Goal: Navigation & Orientation: Find specific page/section

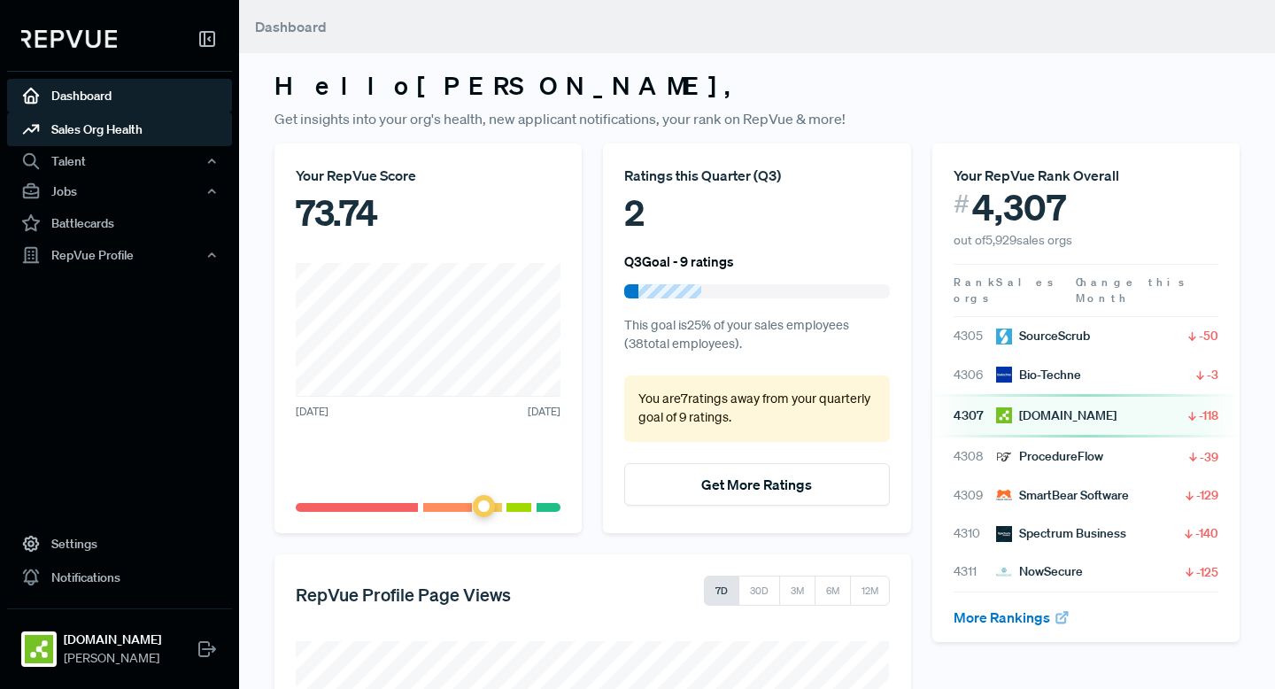
click at [146, 123] on link "Sales Org Health" at bounding box center [119, 129] width 225 height 34
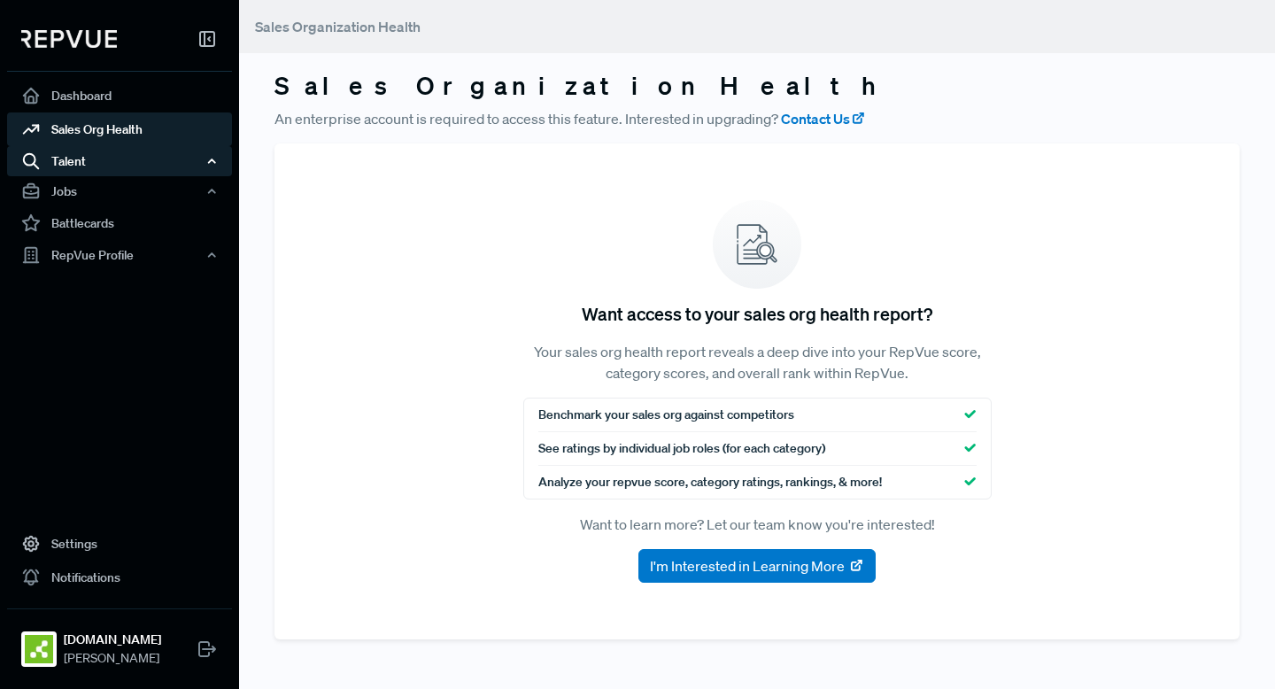
click at [112, 160] on div "Talent" at bounding box center [119, 161] width 225 height 30
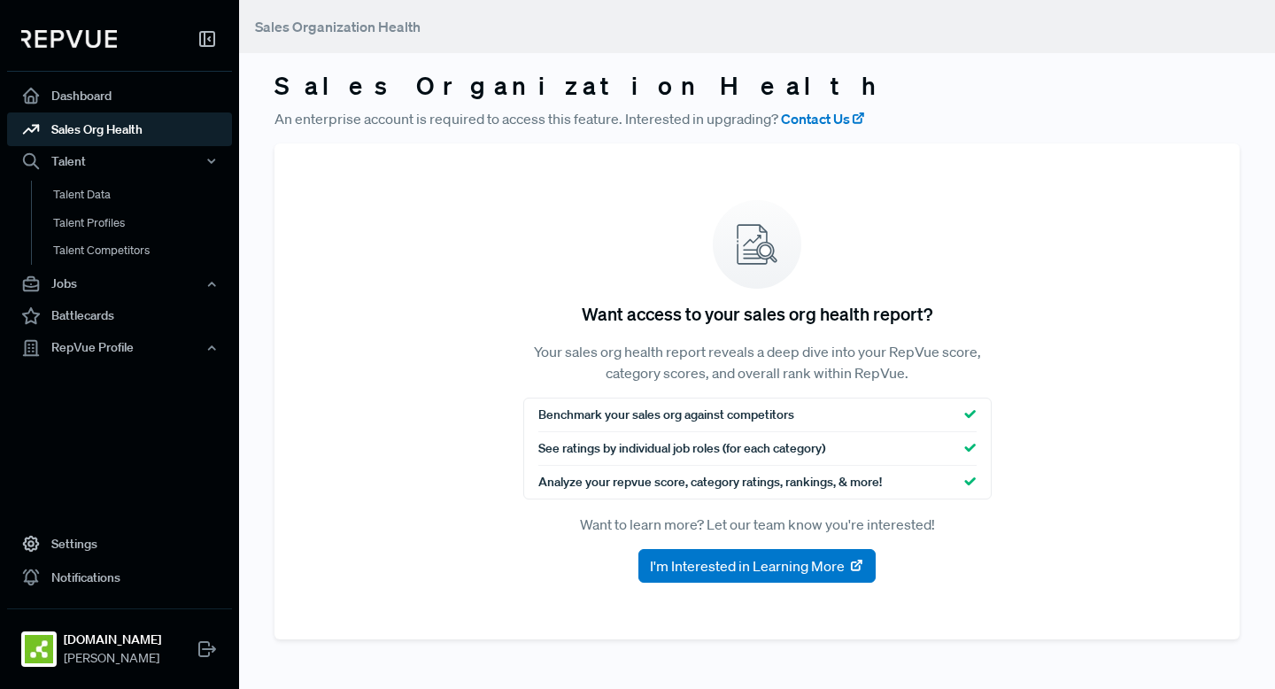
click at [96, 41] on img at bounding box center [69, 39] width 96 height 18
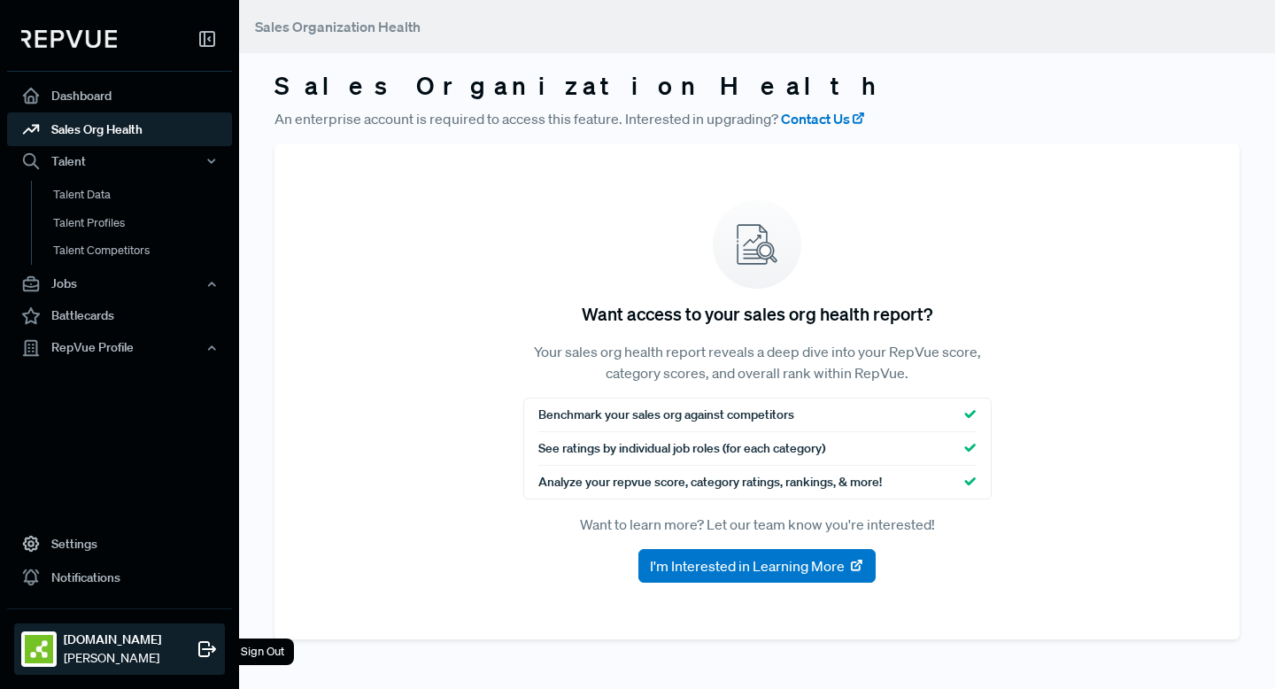
click at [106, 641] on strong "[DOMAIN_NAME]" at bounding box center [112, 640] width 97 height 19
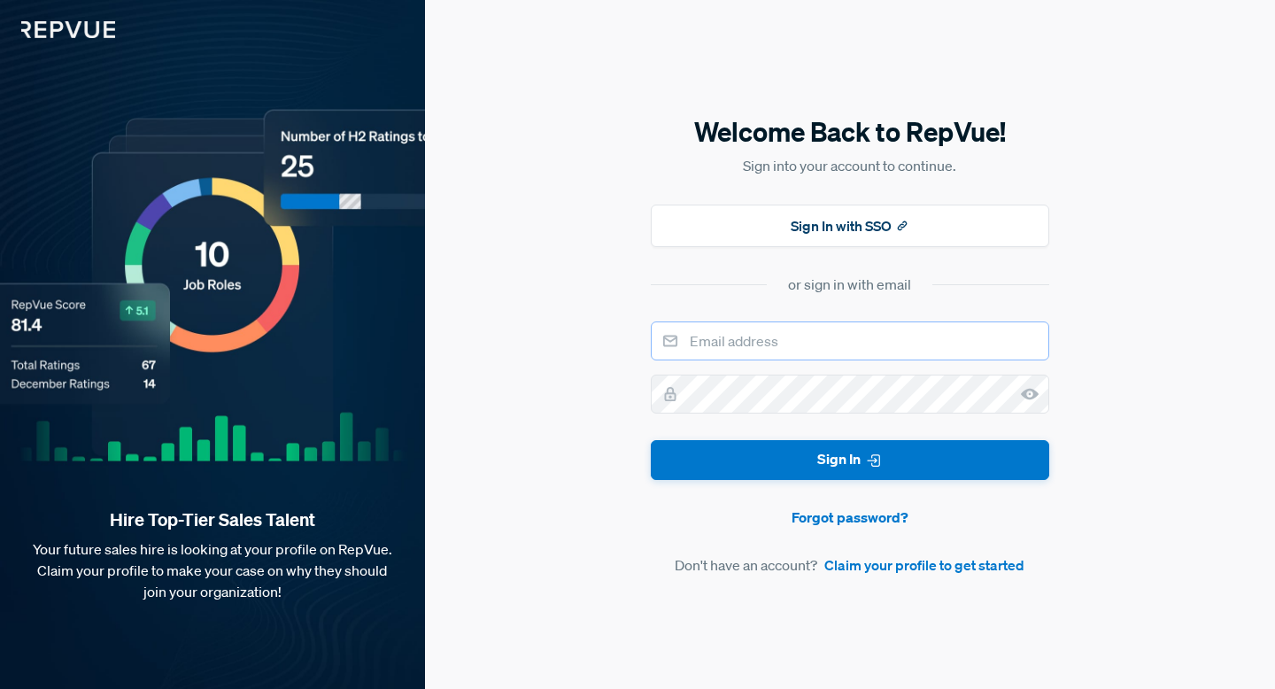
click at [770, 348] on input "email" at bounding box center [850, 340] width 399 height 39
type input "[EMAIL_ADDRESS][DOMAIN_NAME]"
click at [0, 688] on com-1password-button at bounding box center [0, 689] width 0 height 0
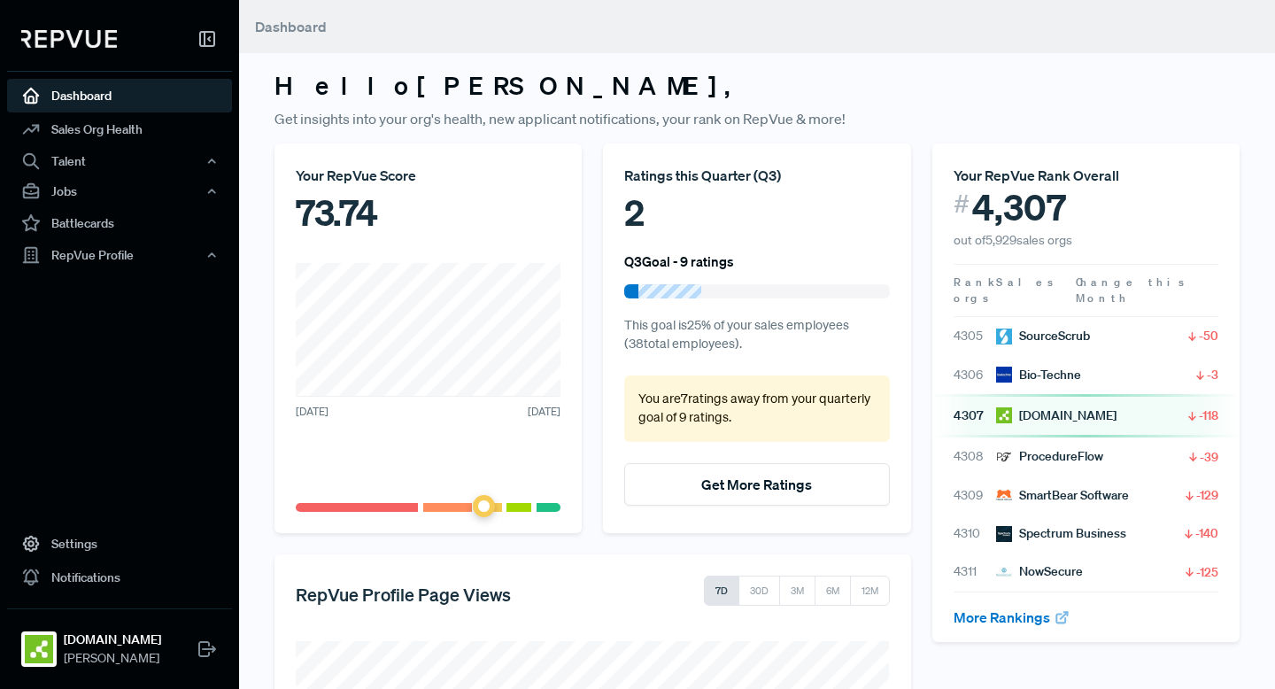
click at [92, 50] on div at bounding box center [119, 43] width 225 height 58
click at [214, 43] on use at bounding box center [207, 39] width 14 height 14
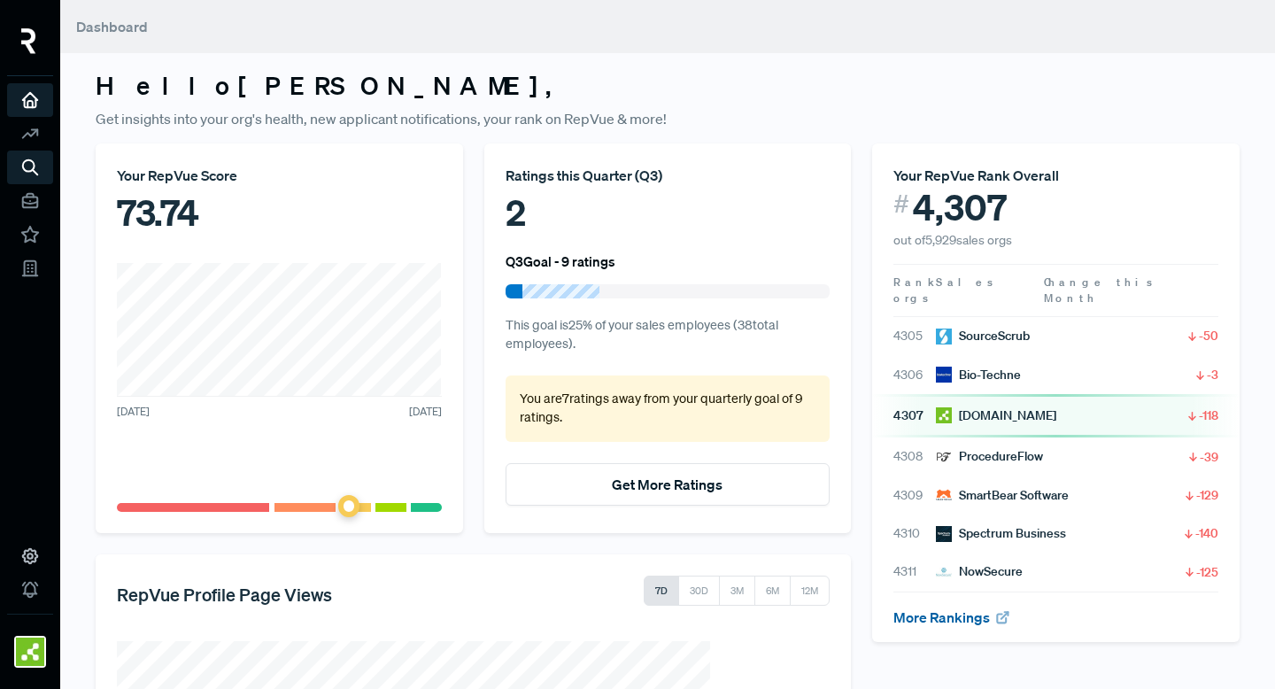
click at [964, 608] on link "More Rankings" at bounding box center [952, 617] width 117 height 18
click at [19, 138] on link at bounding box center [30, 134] width 46 height 34
